Goal: Find specific page/section: Find specific page/section

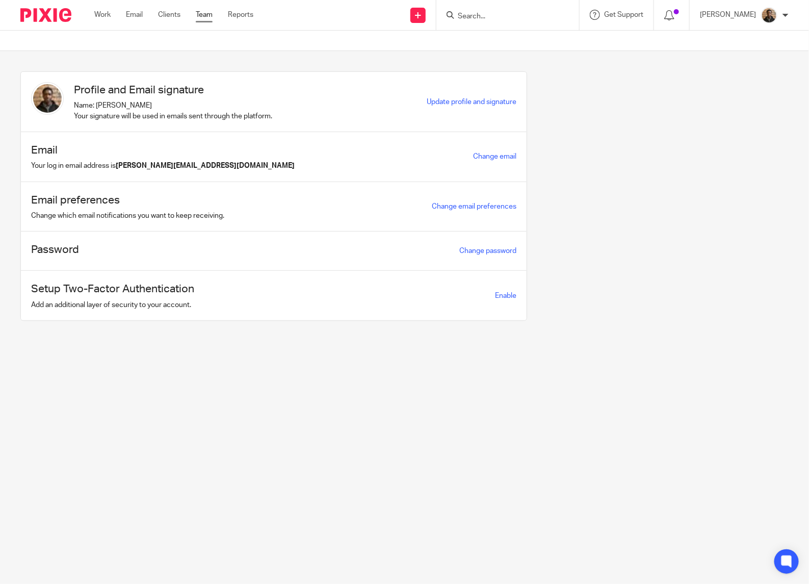
click at [208, 14] on link "Team" at bounding box center [204, 15] width 17 height 10
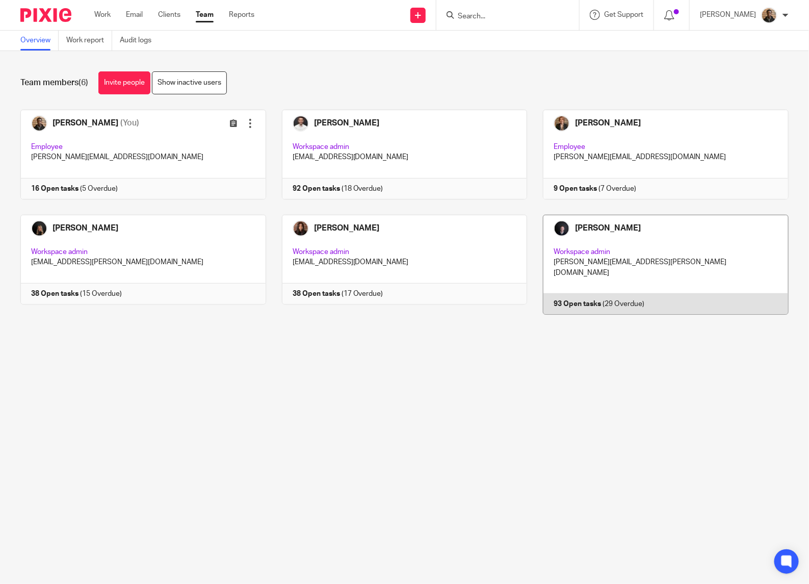
click at [556, 280] on link at bounding box center [658, 265] width 262 height 100
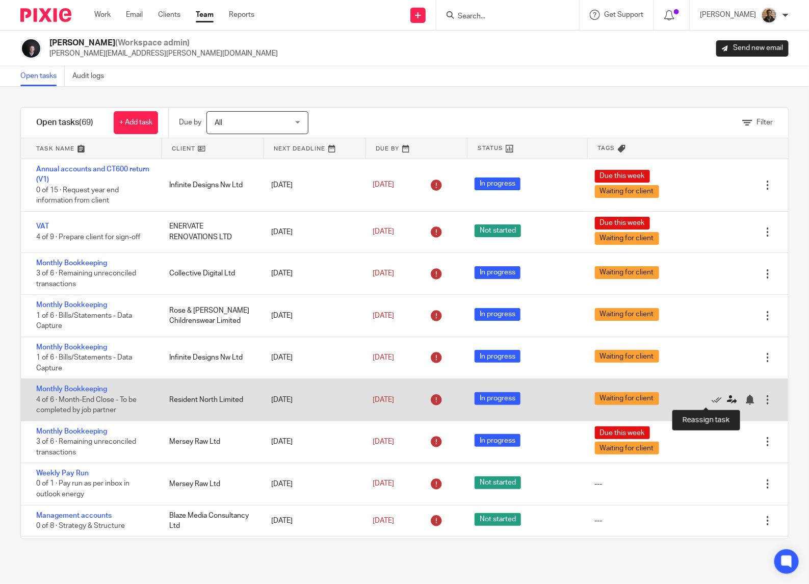
click at [727, 399] on icon at bounding box center [732, 400] width 10 height 10
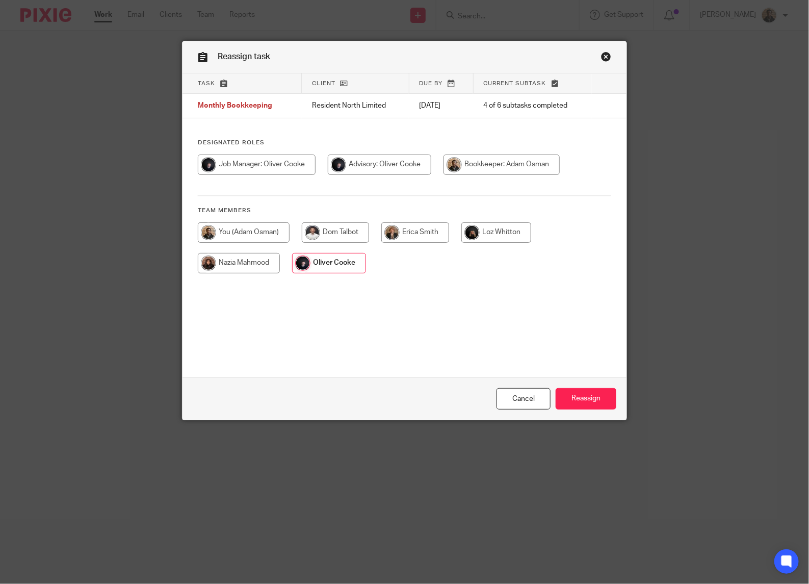
click at [260, 228] on input "radio" at bounding box center [244, 232] width 92 height 20
radio input "true"
click at [608, 57] on div "Reassign task" at bounding box center [405, 57] width 444 height 32
click at [603, 54] on link "Close this dialog window" at bounding box center [606, 58] width 10 height 14
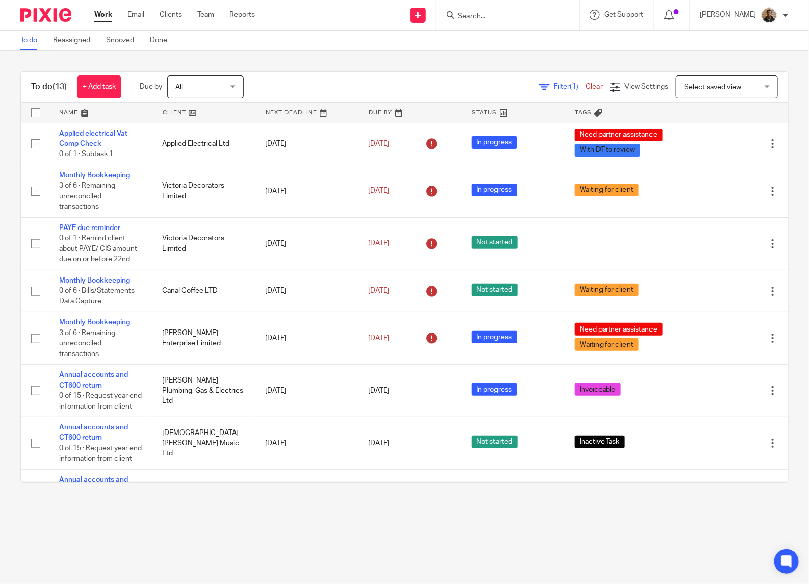
click at [511, 14] on input "Search" at bounding box center [503, 16] width 92 height 9
type input "majestic"
click at [510, 56] on div "Majestic Design Solutions Ltd Joshua Hughes < josh-hughes@live.co.uk >" at bounding box center [564, 44] width 235 height 40
click at [510, 50] on link at bounding box center [564, 43] width 219 height 23
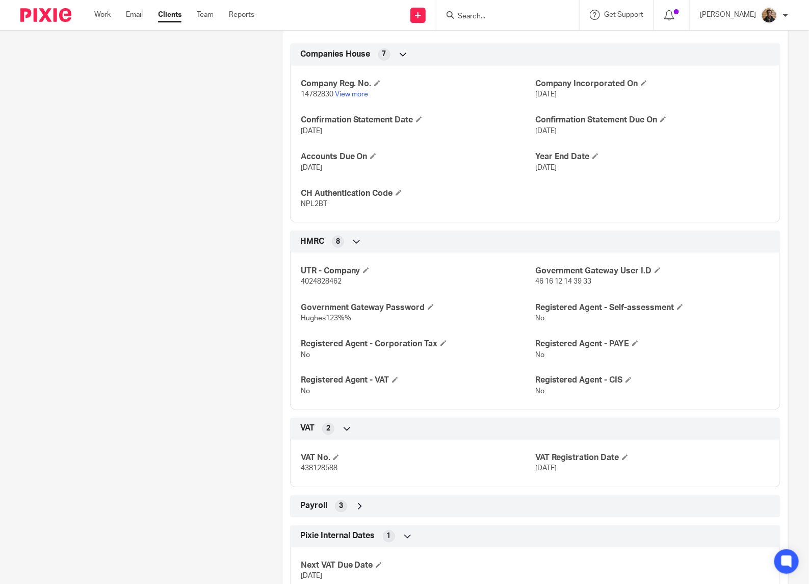
scroll to position [446, 0]
drag, startPoint x: 538, startPoint y: 293, endPoint x: 596, endPoint y: 297, distance: 58.2
click at [596, 286] on p "46 16 12 14 39 33" at bounding box center [652, 280] width 235 height 10
drag, startPoint x: 596, startPoint y: 297, endPoint x: 582, endPoint y: 294, distance: 15.1
copy span "46 16 12 14 39 33"
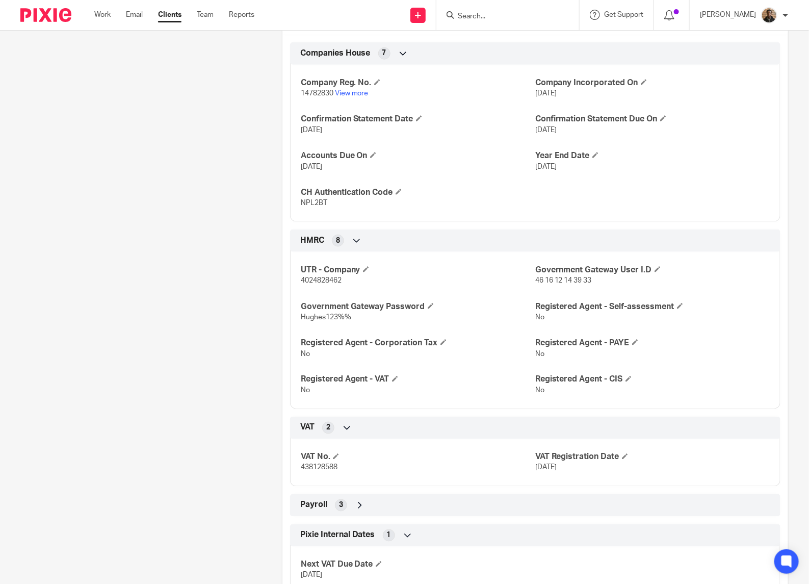
click at [324, 321] on span "Hughes123%%" at bounding box center [326, 317] width 50 height 7
drag, startPoint x: 324, startPoint y: 325, endPoint x: 292, endPoint y: 330, distance: 32.0
click at [292, 330] on div "UTR - Company 4024828462 Government Gateway User I.D 46 16 12 14 39 33 Governme…" at bounding box center [535, 326] width 490 height 165
drag, startPoint x: 296, startPoint y: 328, endPoint x: 355, endPoint y: 334, distance: 58.9
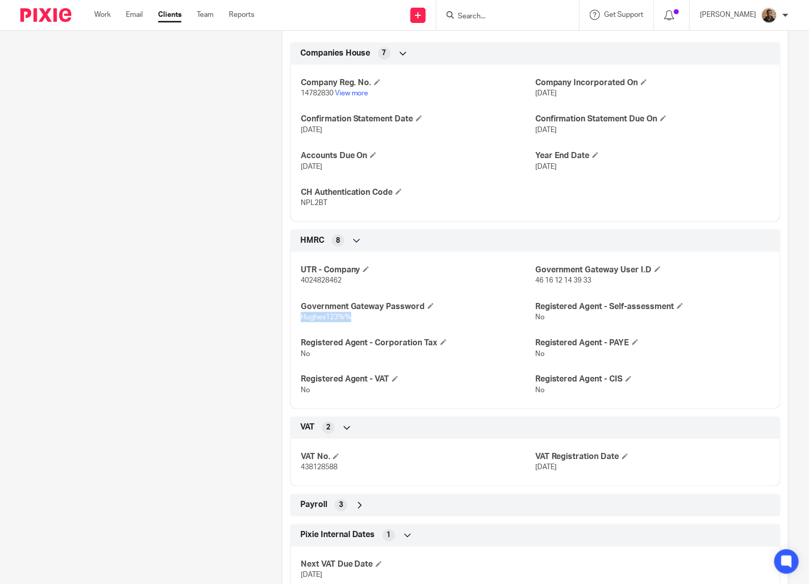
click at [355, 334] on div "UTR - Company 4024828462 Government Gateway User I.D 46 16 12 14 39 33 Governme…" at bounding box center [535, 326] width 490 height 165
drag, startPoint x: 355, startPoint y: 334, endPoint x: 343, endPoint y: 329, distance: 13.3
copy span "Hughes123%%"
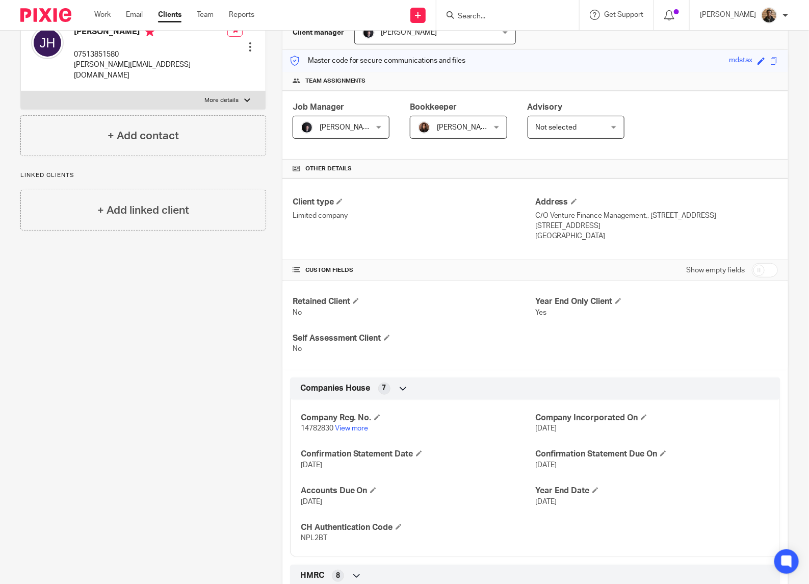
scroll to position [64, 0]
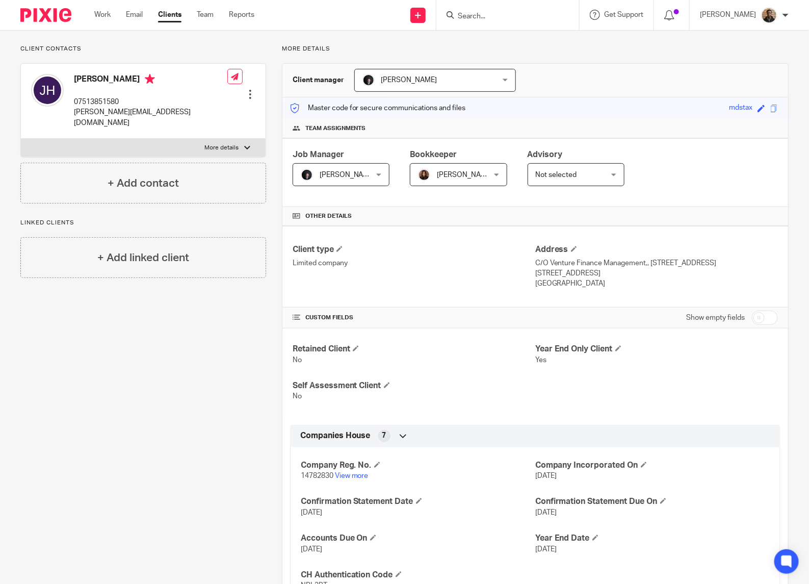
click at [530, 13] on input "Search" at bounding box center [503, 16] width 92 height 9
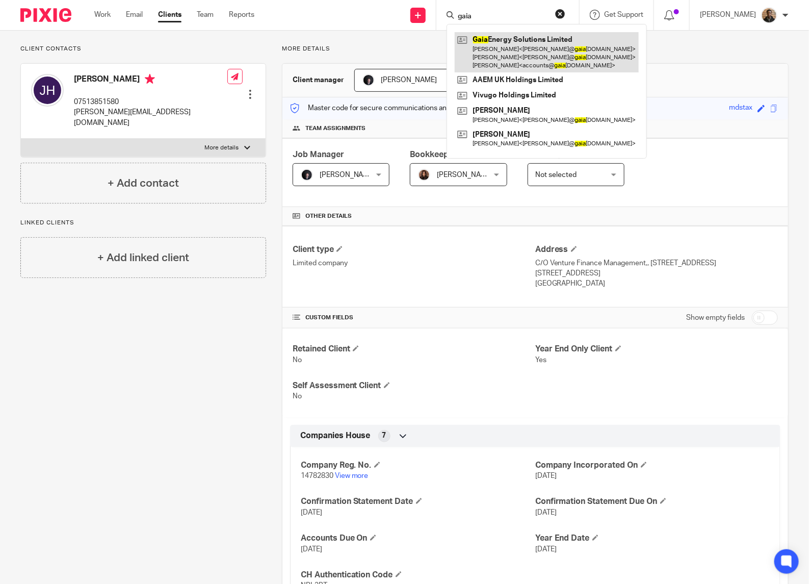
type input "gaia"
click at [548, 47] on link at bounding box center [547, 52] width 184 height 40
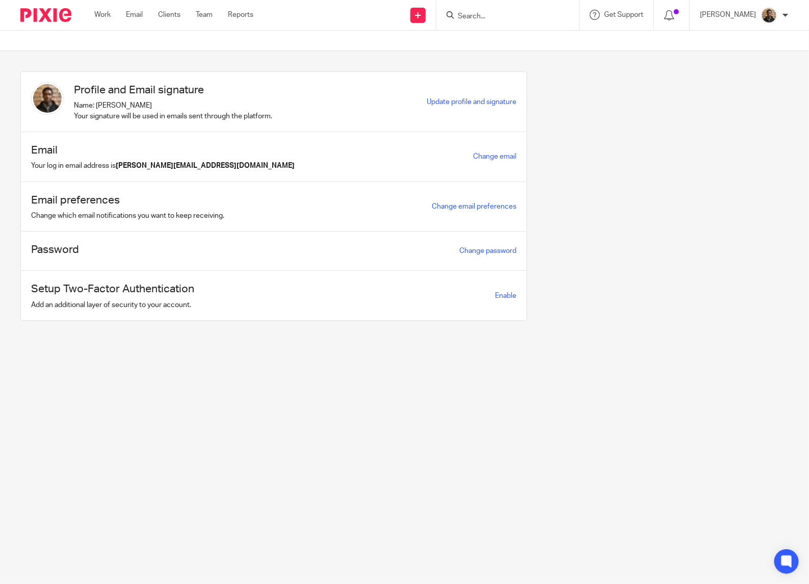
click at [494, 20] on input "Search" at bounding box center [503, 16] width 92 height 9
type input "0"
click at [102, 57] on section "Profile and Email signature Name: [PERSON_NAME] Your signature will be used in …" at bounding box center [404, 203] width 809 height 305
